Goal: Task Accomplishment & Management: Manage account settings

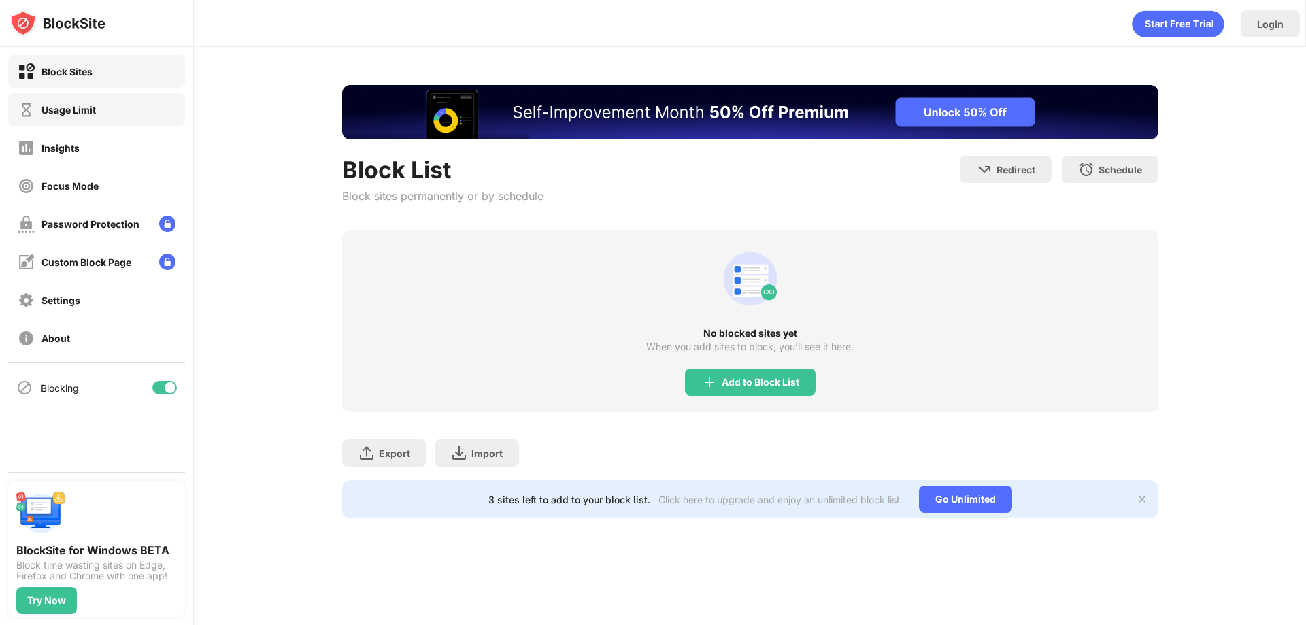
click at [100, 108] on div "Usage Limit" at bounding box center [96, 109] width 177 height 33
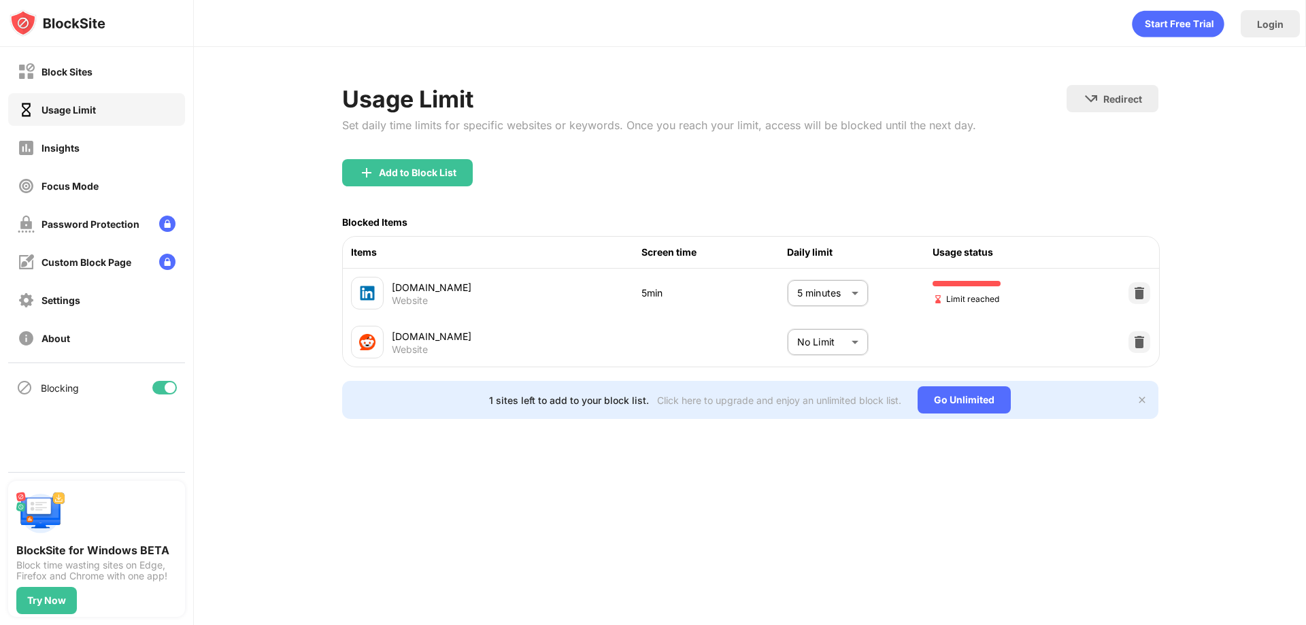
click at [822, 302] on body "Block Sites Usage Limit Insights Focus Mode Password Protection Custom Block Pa…" at bounding box center [653, 312] width 1306 height 625
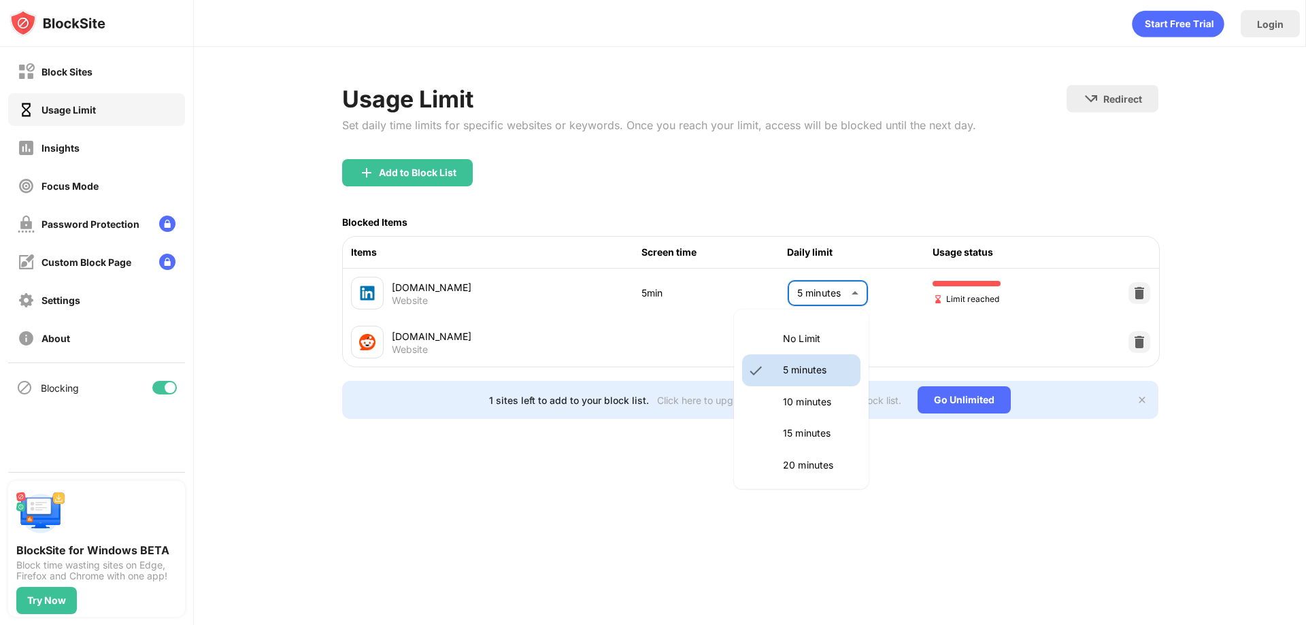
click at [809, 393] on li "10 minutes" at bounding box center [801, 401] width 118 height 31
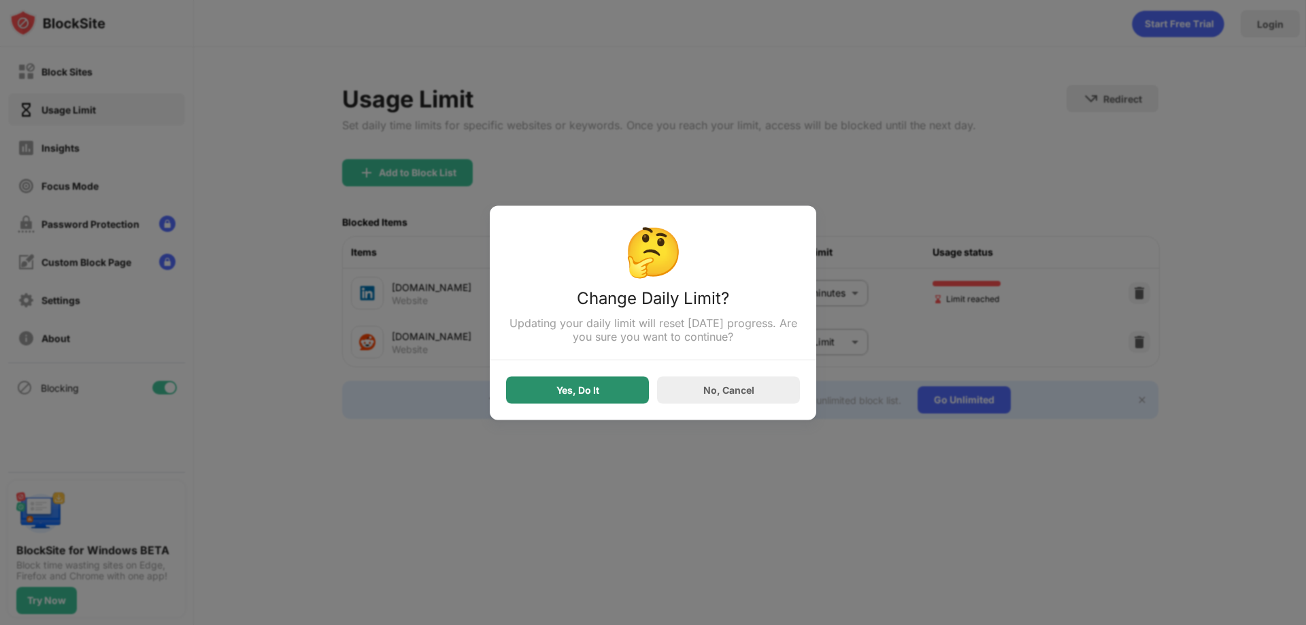
click at [608, 394] on div "Yes, Do It" at bounding box center [577, 389] width 143 height 27
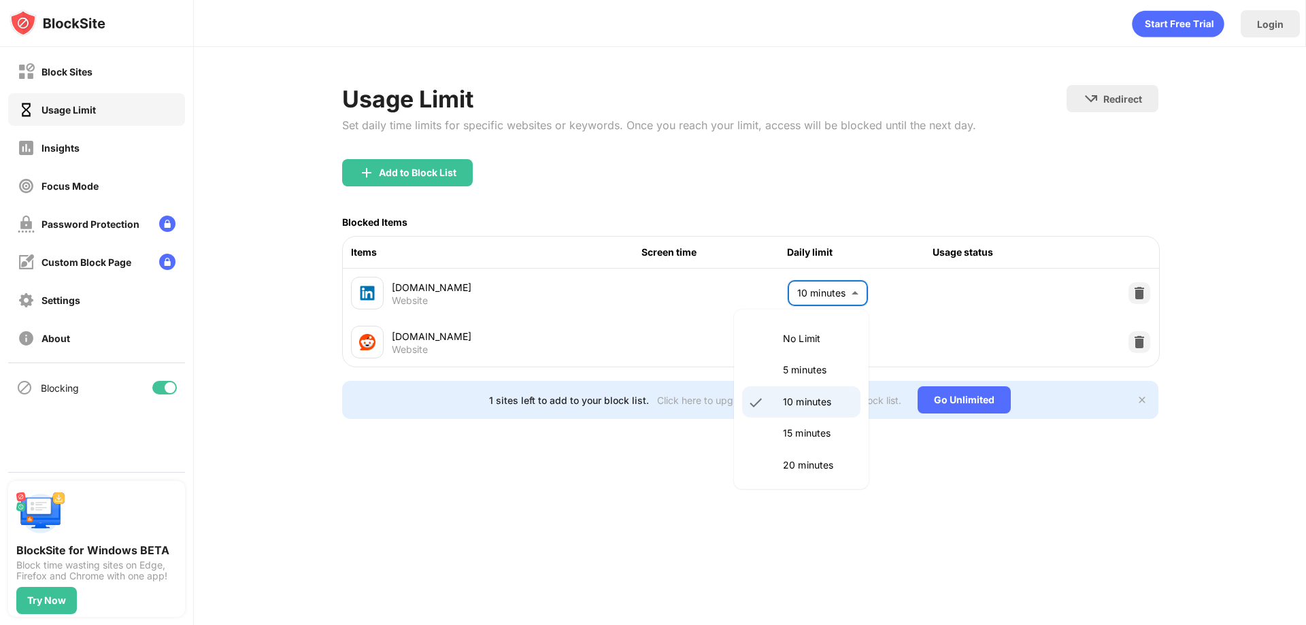
click at [826, 298] on body "Block Sites Usage Limit Insights Focus Mode Password Protection Custom Block Pa…" at bounding box center [653, 312] width 1306 height 625
click at [810, 365] on p "5 minutes" at bounding box center [817, 370] width 69 height 15
type input "*"
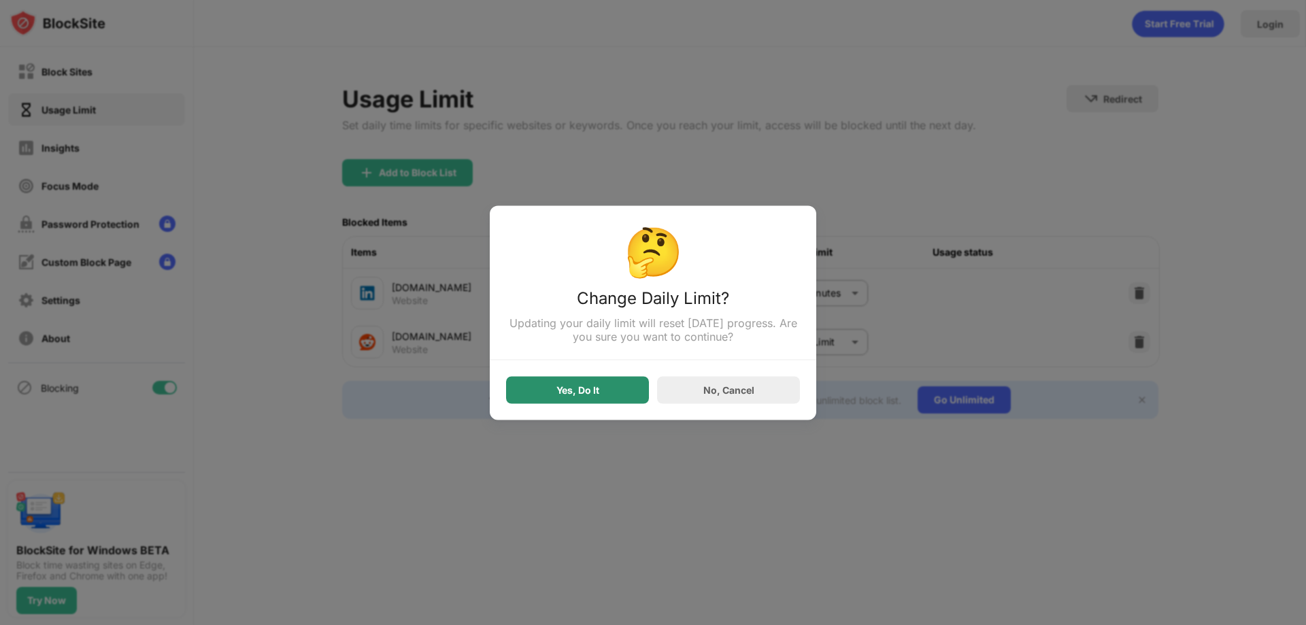
click at [638, 390] on div "Yes, Do It" at bounding box center [577, 389] width 143 height 27
